Goal: Transaction & Acquisition: Obtain resource

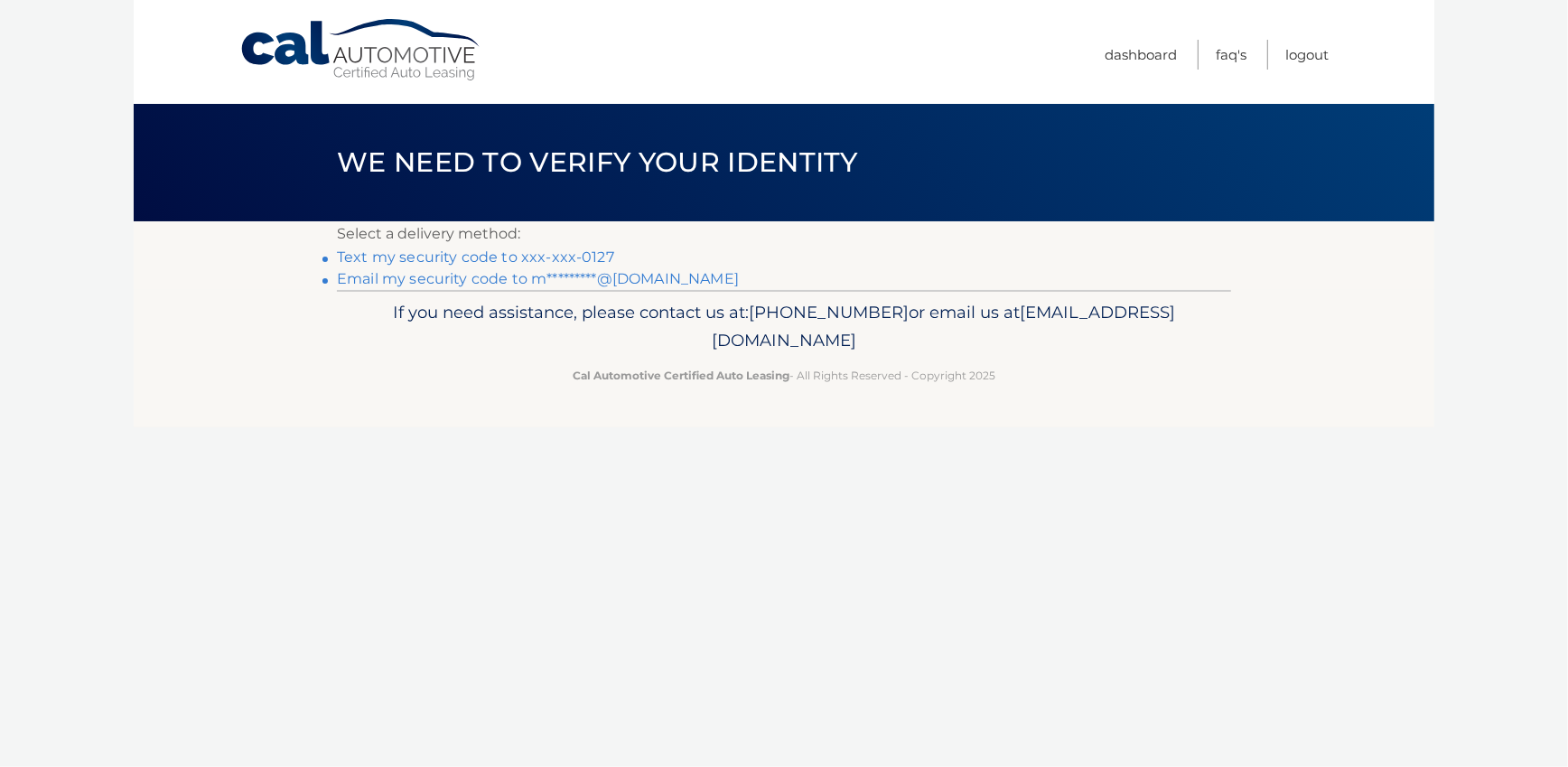
click at [525, 260] on link "Text my security code to xxx-xxx-0127" at bounding box center [476, 257] width 277 height 18
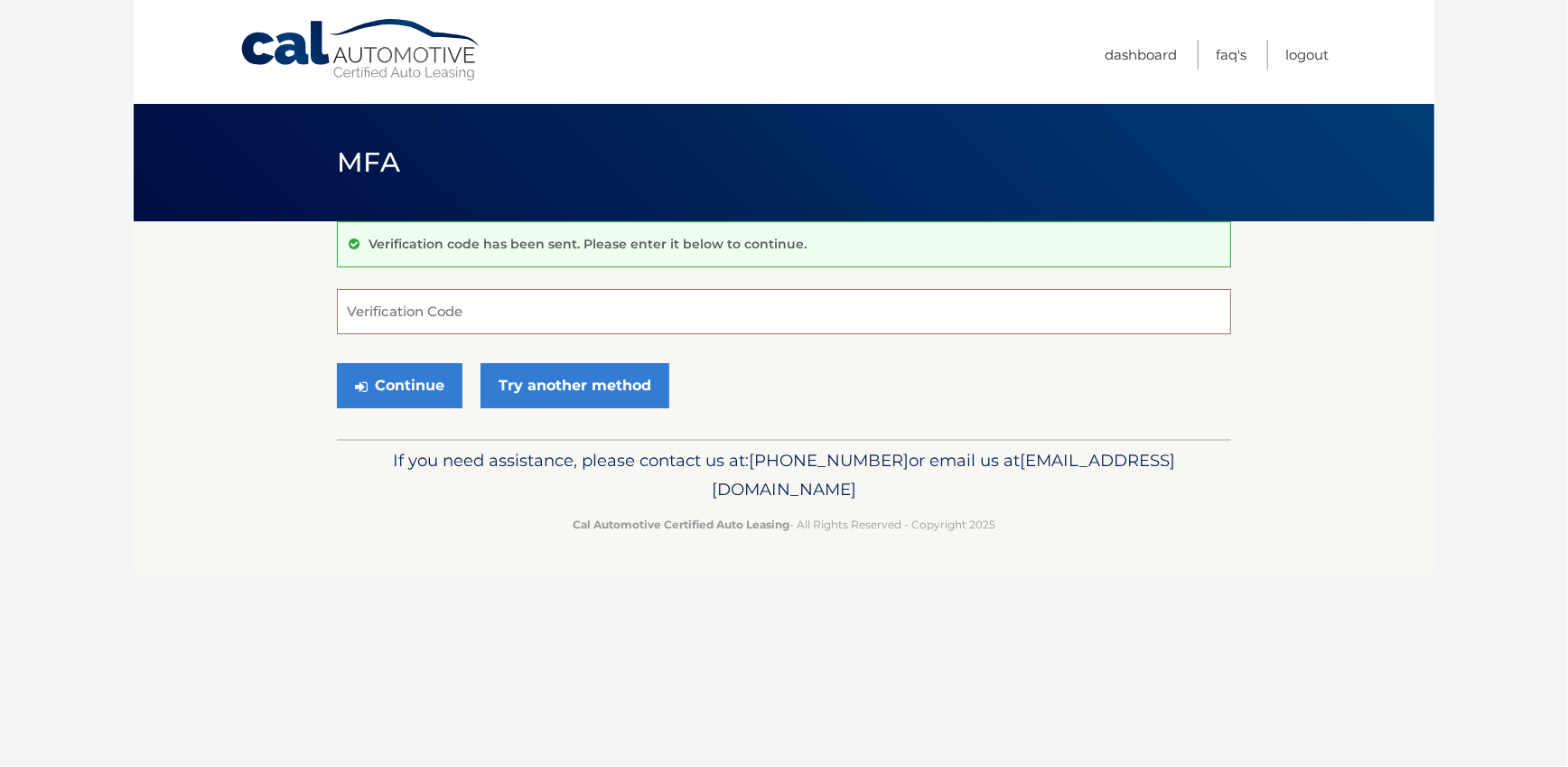
click at [421, 305] on input "Verification Code" at bounding box center [784, 311] width 894 height 45
type input "439463"
click at [433, 397] on button "Continue" at bounding box center [400, 385] width 126 height 45
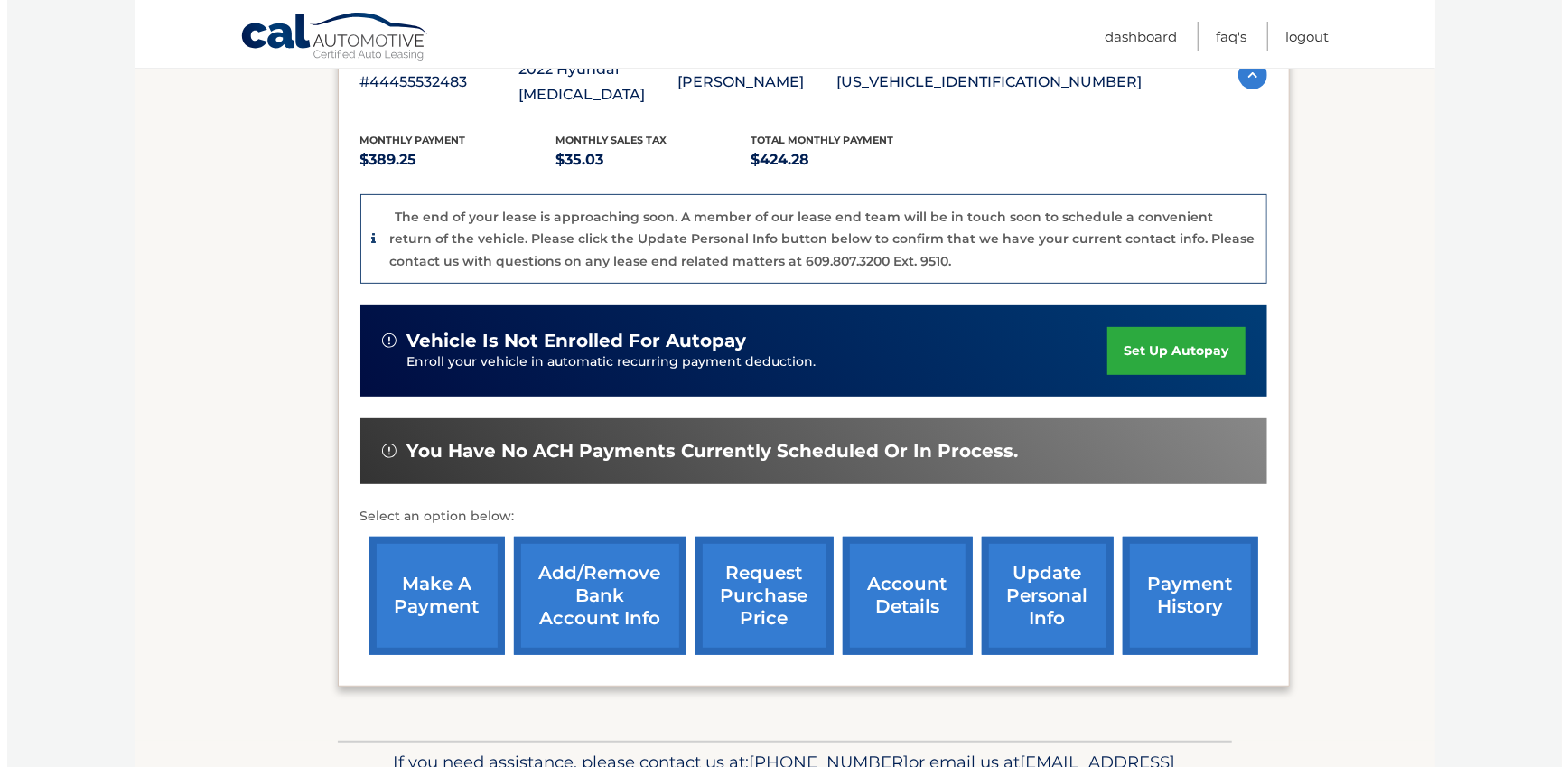
scroll to position [361, 0]
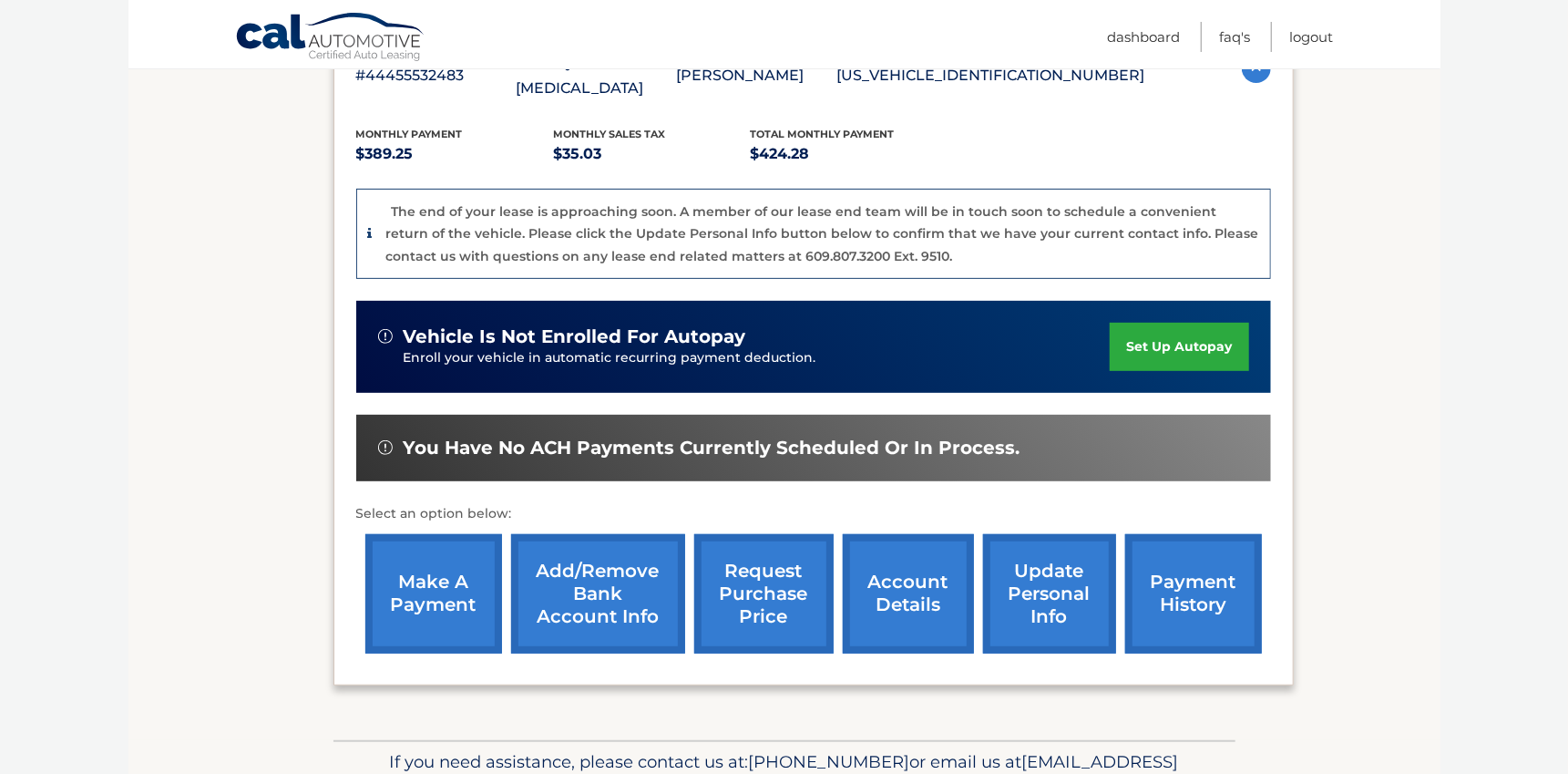
click at [744, 534] on link "request purchase price" at bounding box center [764, 594] width 140 height 119
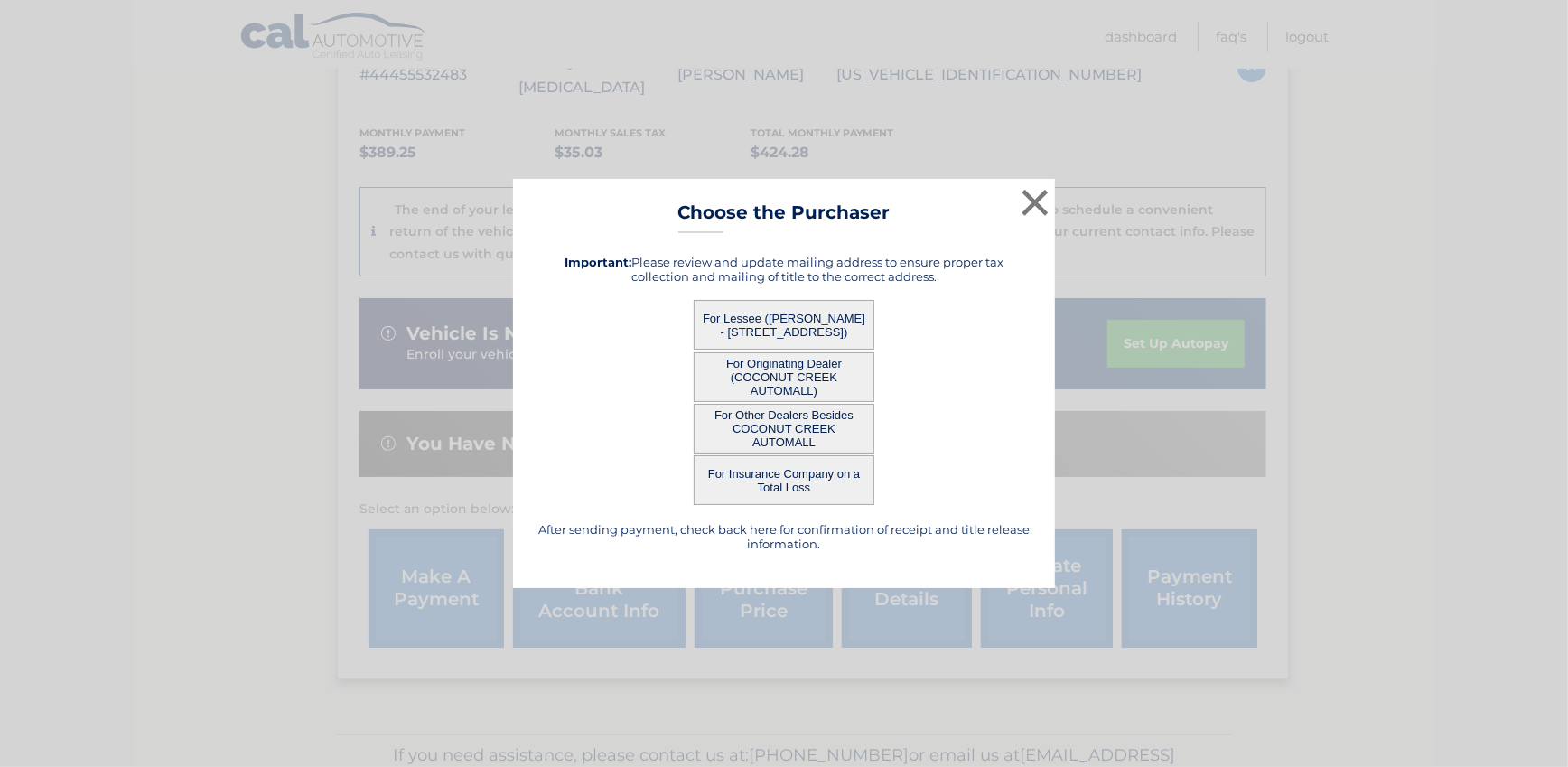
click at [825, 335] on button "For Lessee ([PERSON_NAME] - [STREET_ADDRESS])" at bounding box center [784, 324] width 180 height 50
click at [763, 311] on button "For Lessee ([PERSON_NAME] - [STREET_ADDRESS])" at bounding box center [784, 324] width 180 height 50
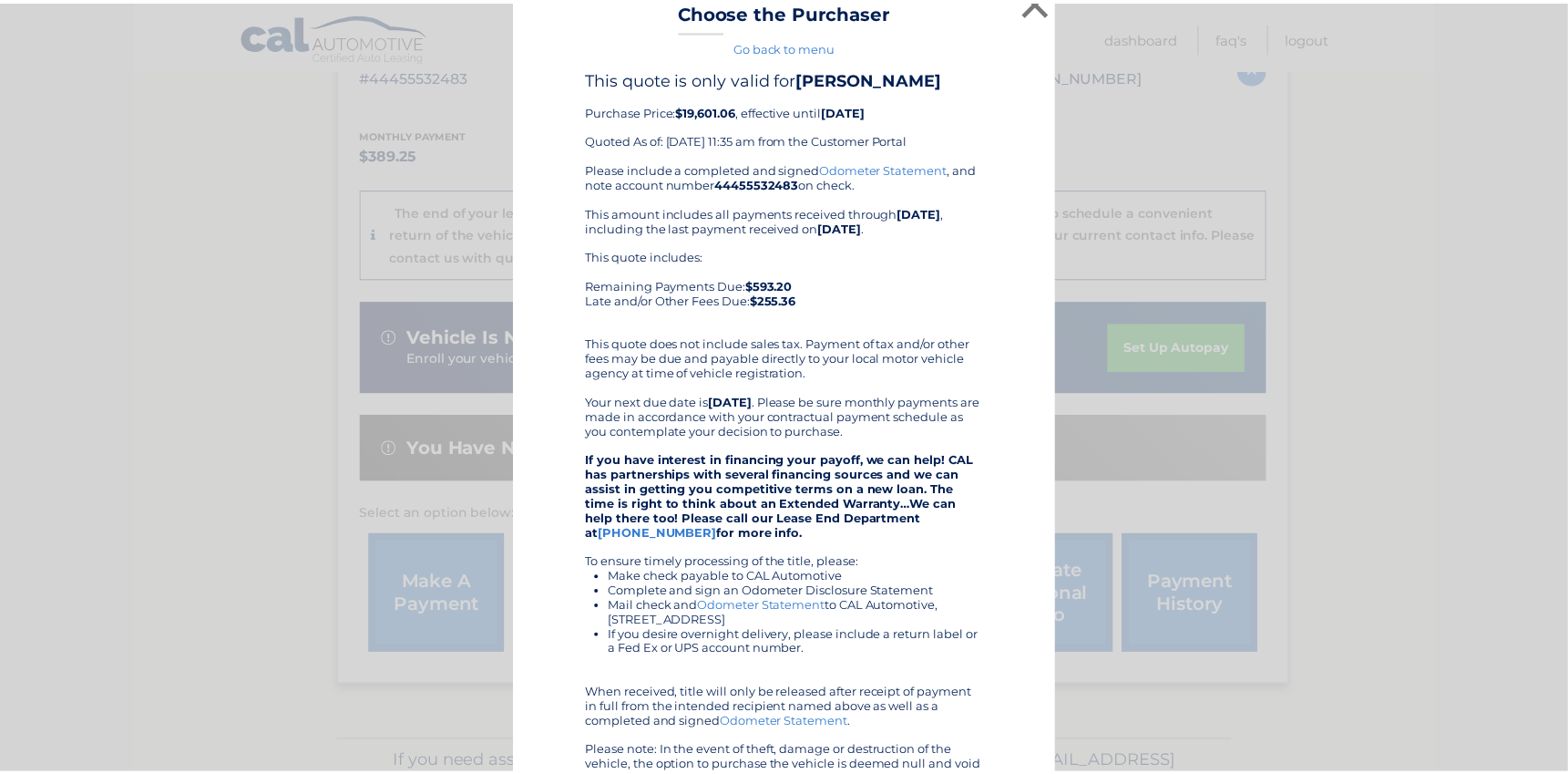
scroll to position [0, 0]
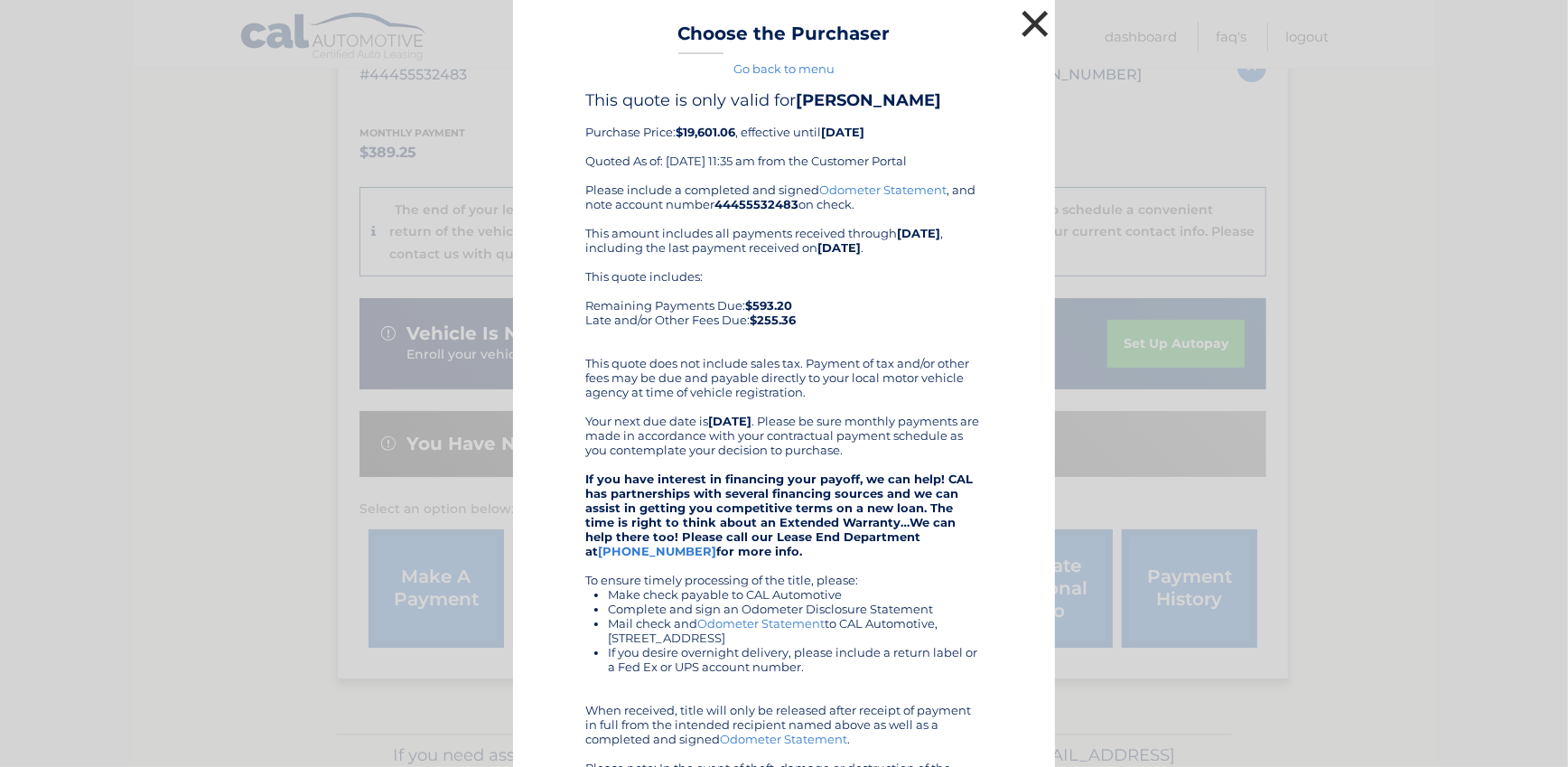
click at [1035, 22] on button "×" at bounding box center [1035, 23] width 36 height 36
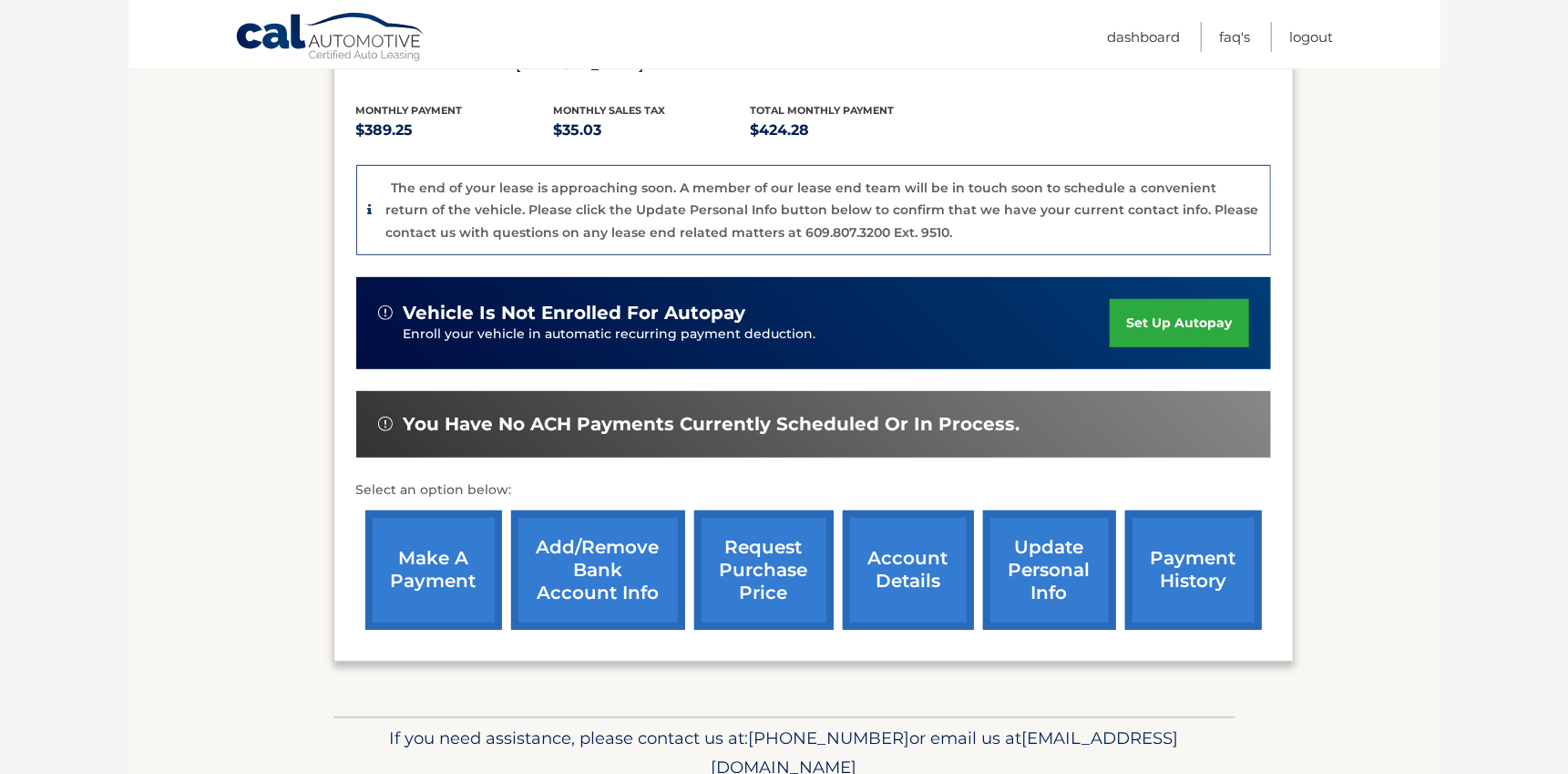
scroll to position [437, 0]
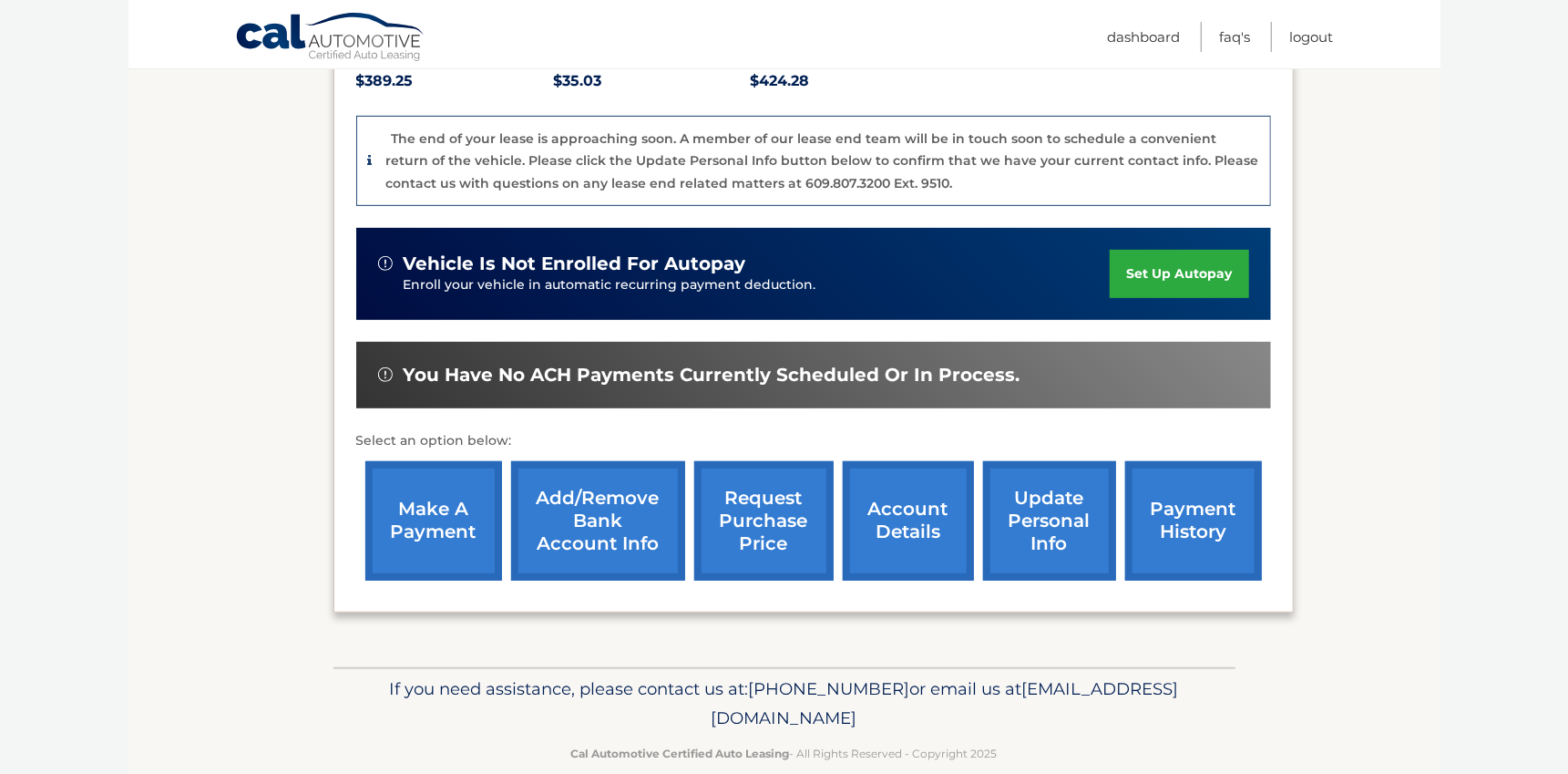
click at [776, 504] on link "request purchase price" at bounding box center [764, 520] width 140 height 119
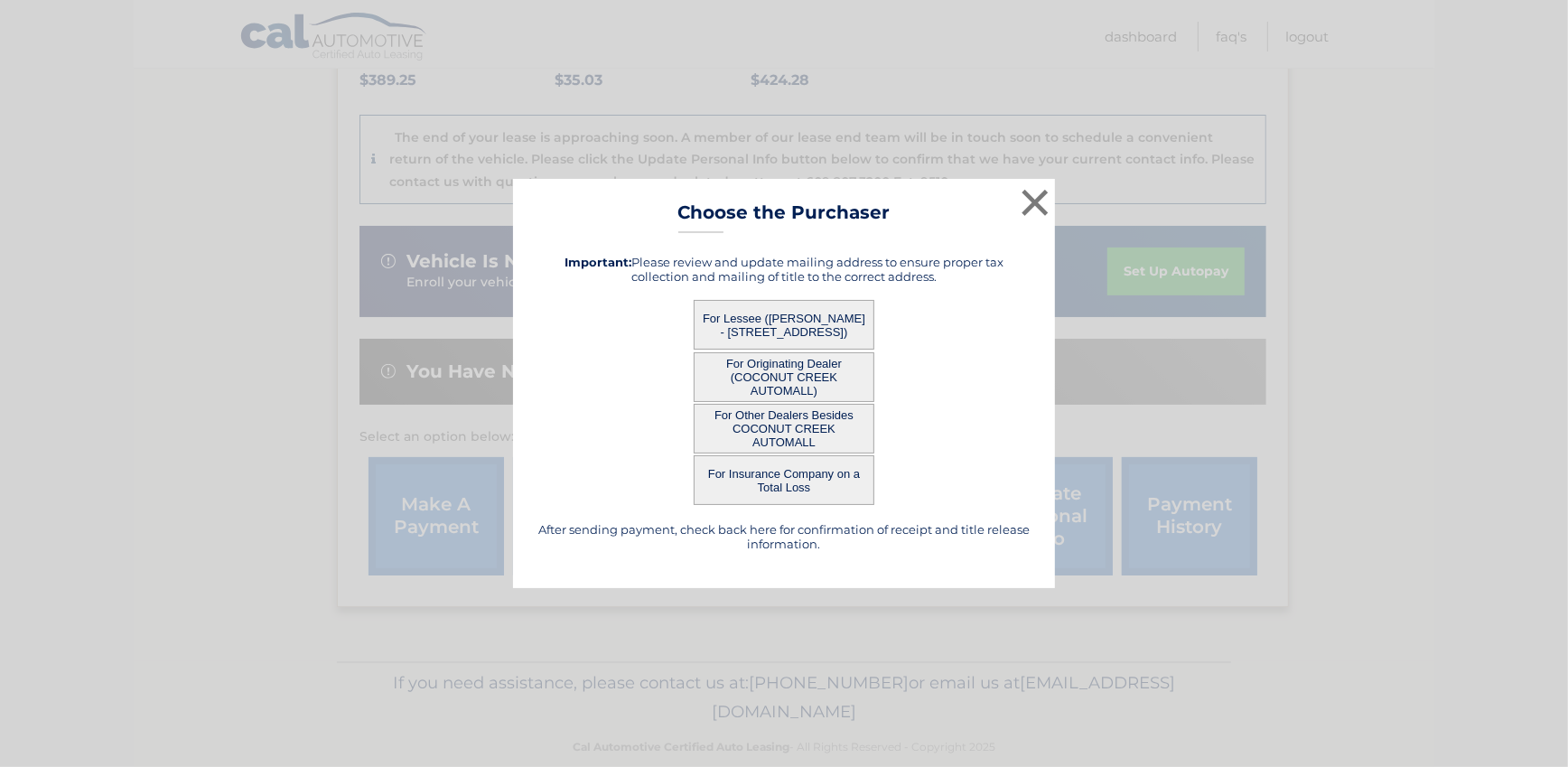
click at [775, 364] on button "For Originating Dealer (COCONUT CREEK AUTOMALL)" at bounding box center [784, 377] width 180 height 50
click at [794, 382] on button "For Originating Dealer (COCONUT CREEK AUTOMALL)" at bounding box center [784, 377] width 180 height 50
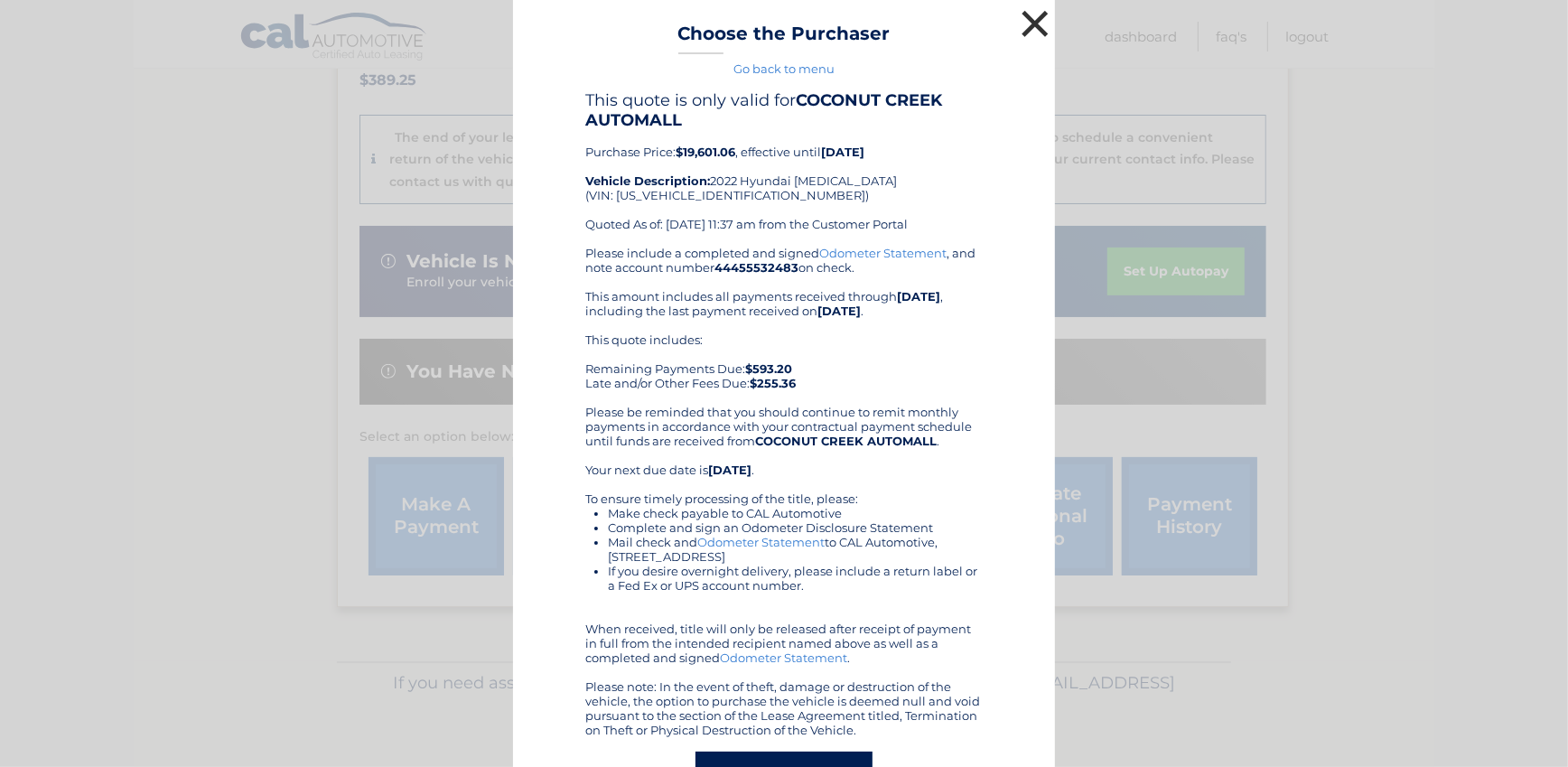
click at [1032, 24] on button "×" at bounding box center [1035, 23] width 36 height 36
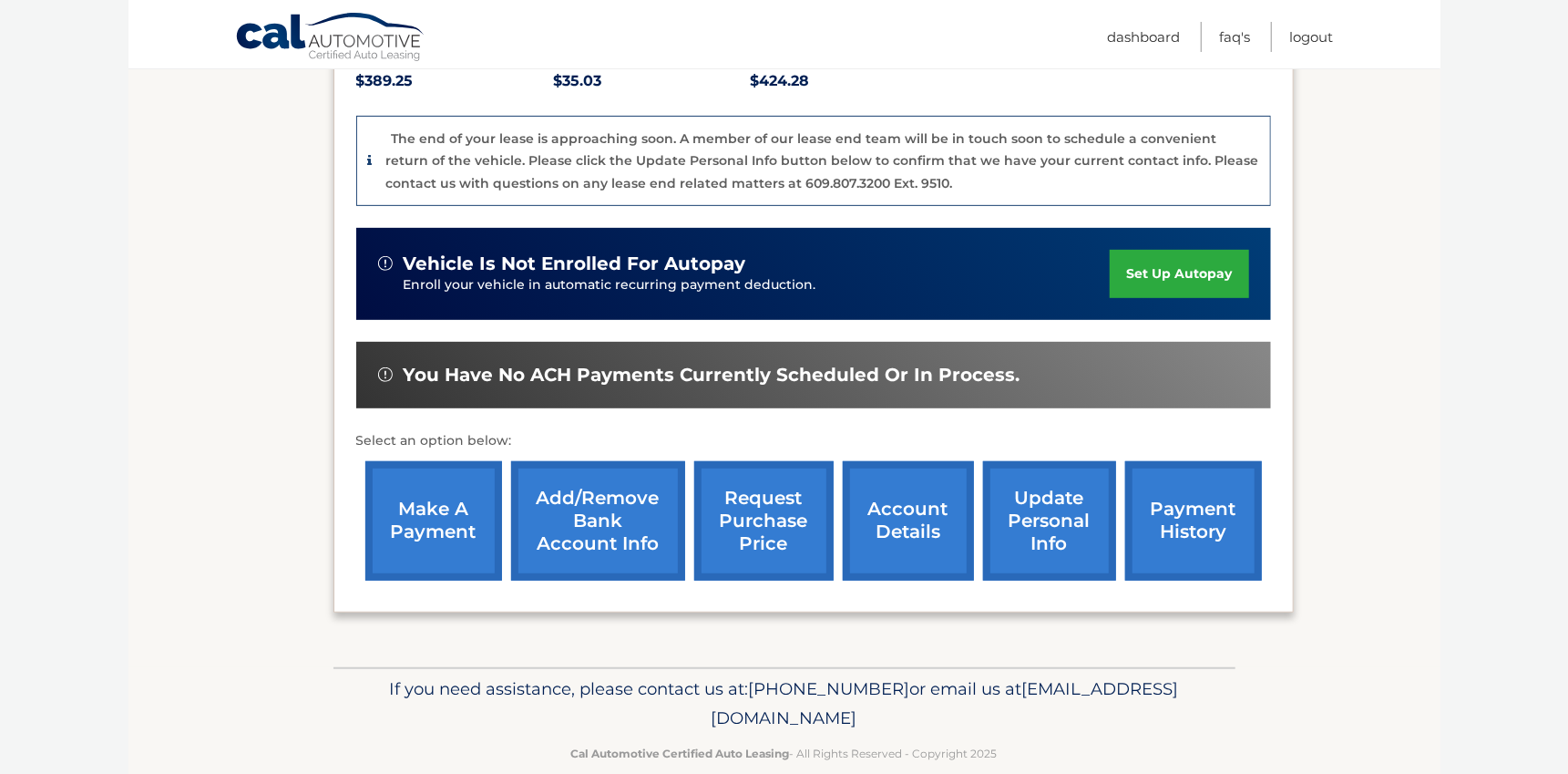
click at [778, 506] on link "request purchase price" at bounding box center [764, 520] width 140 height 119
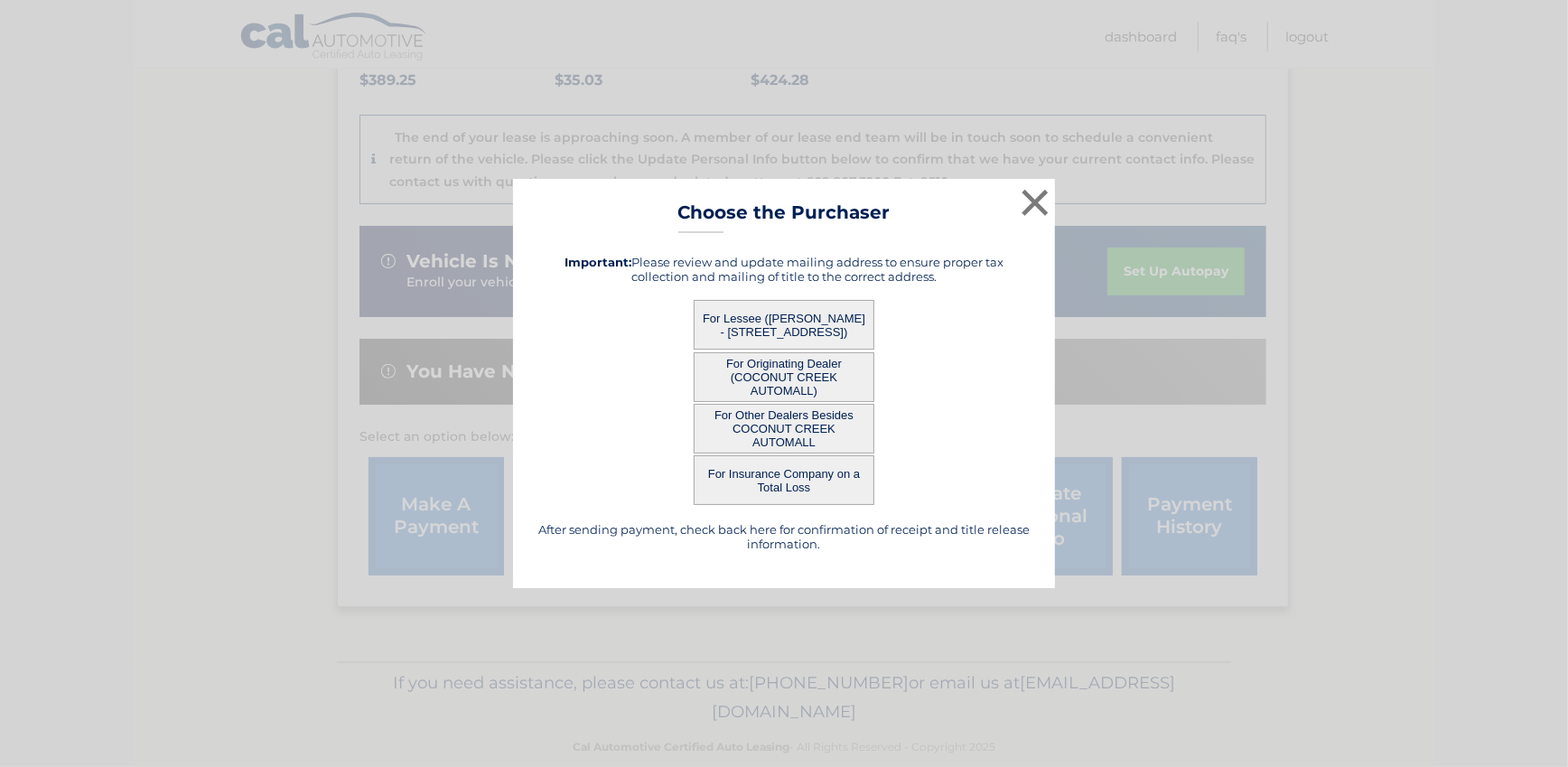
click at [796, 432] on button "For Other Dealers Besides COCONUT CREEK AUTOMALL" at bounding box center [784, 429] width 180 height 50
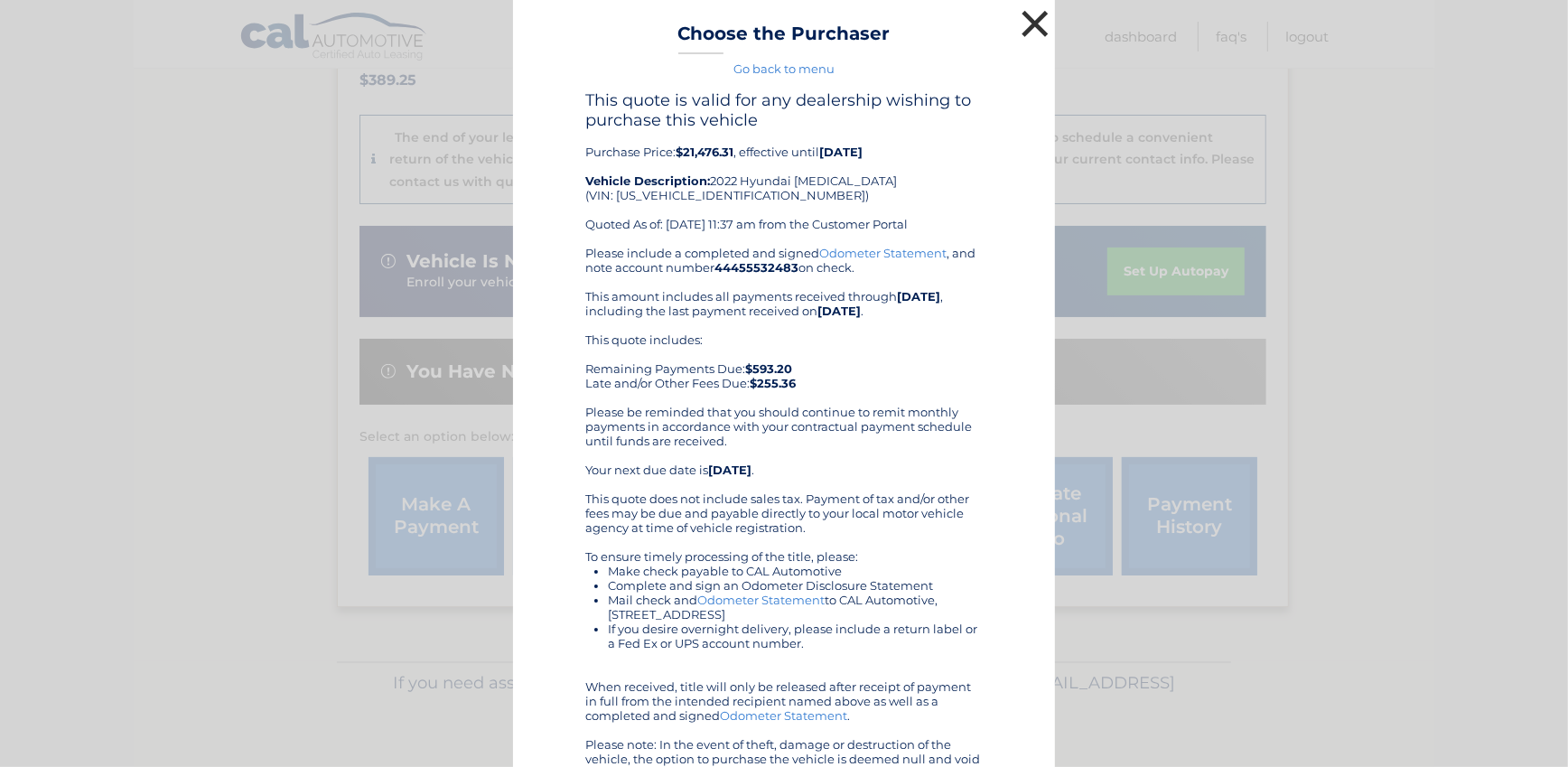
click at [1031, 23] on button "×" at bounding box center [1035, 23] width 36 height 36
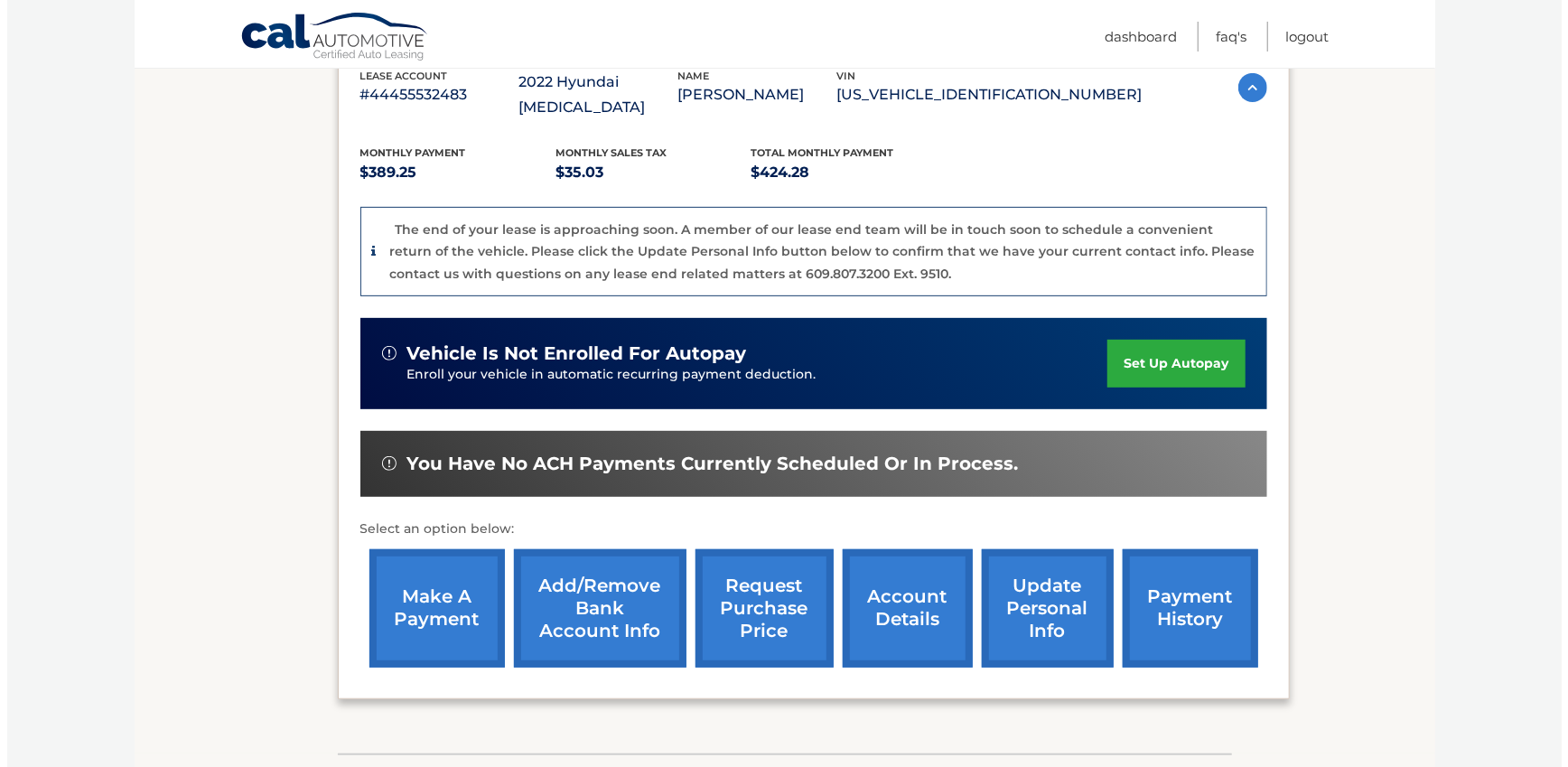
scroll to position [0, 0]
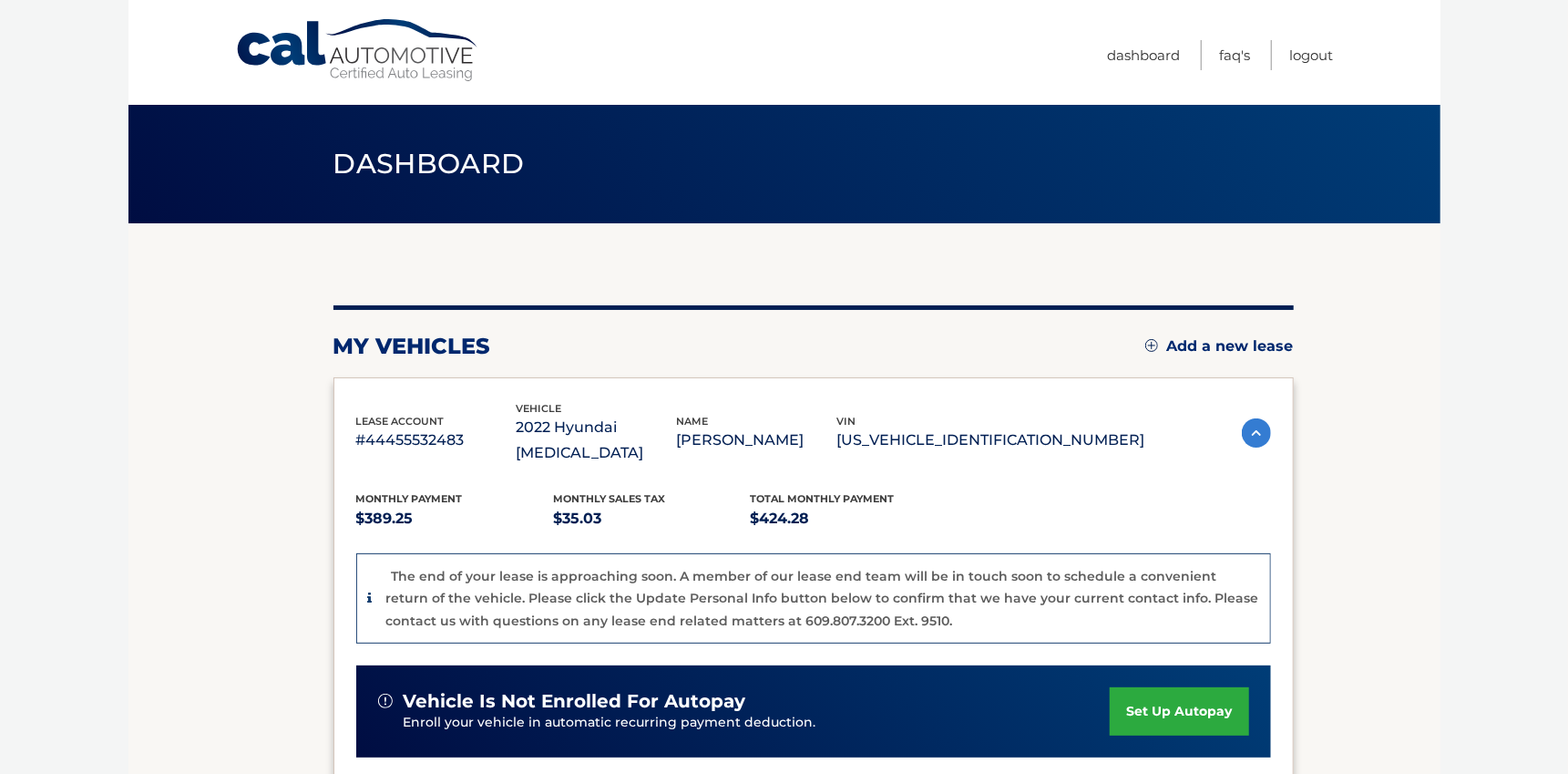
drag, startPoint x: 939, startPoint y: 426, endPoint x: 1116, endPoint y: 431, distance: 177.1
click at [1116, 431] on p "[US_VEHICLE_IDENTIFICATION_NUMBER]" at bounding box center [991, 439] width 308 height 25
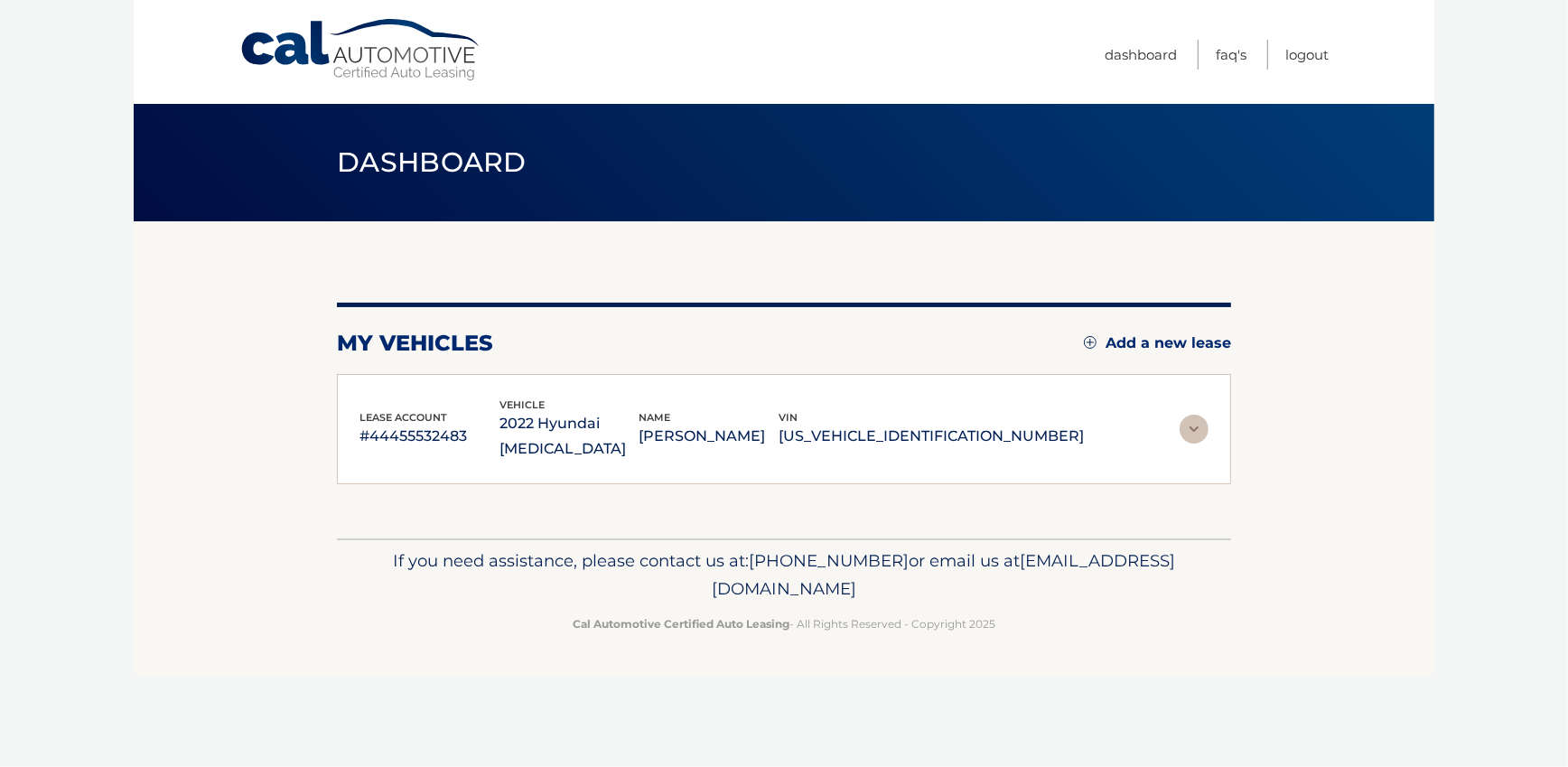
copy p "[US_VEHICLE_IDENTIFICATION_NUMBER]"
